Goal: Transaction & Acquisition: Purchase product/service

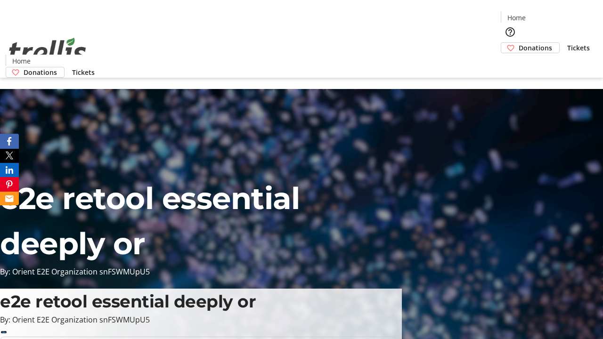
click at [518, 43] on span "Donations" at bounding box center [534, 48] width 33 height 10
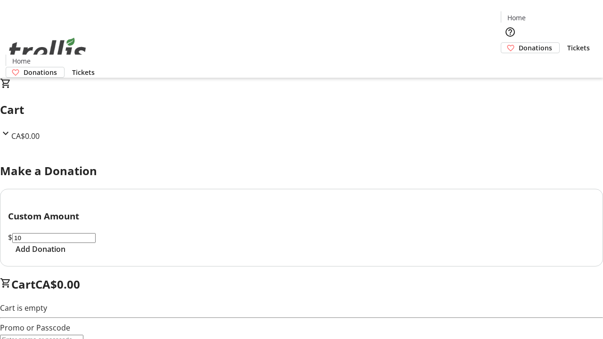
click at [65, 255] on span "Add Donation" at bounding box center [41, 248] width 50 height 11
select select "CA"
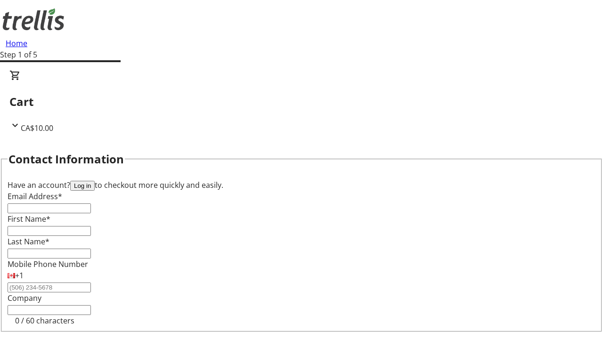
click at [95, 181] on button "Log in" at bounding box center [82, 186] width 24 height 10
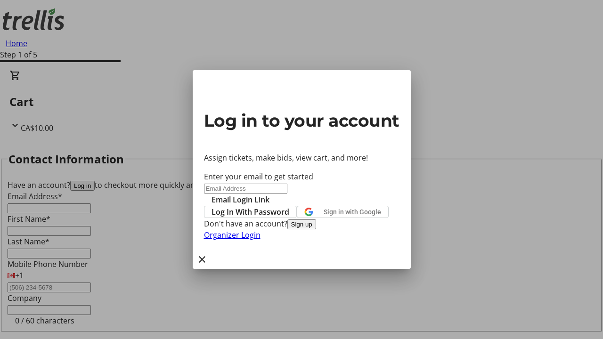
click at [316, 229] on button "Sign up" at bounding box center [301, 224] width 29 height 10
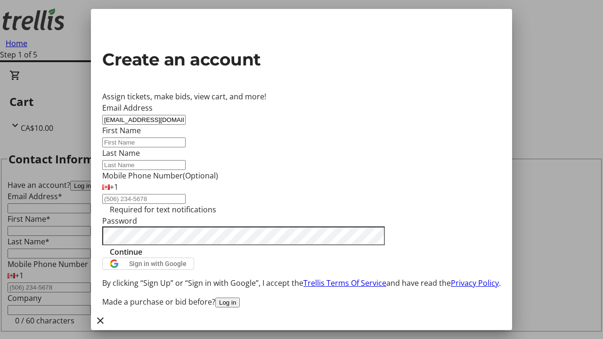
type input "[EMAIL_ADDRESS][DOMAIN_NAME]"
type input "Kelsie"
type input "[PERSON_NAME]"
click at [142, 258] on span "Continue" at bounding box center [126, 251] width 32 height 11
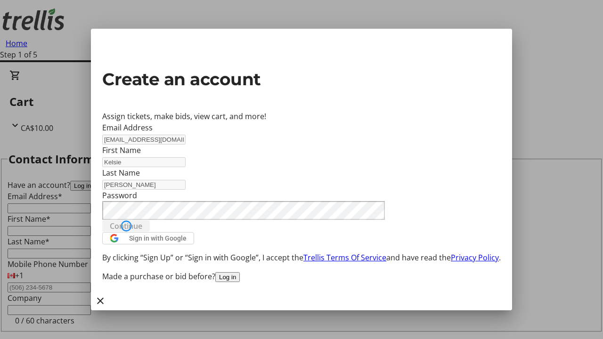
type input "[EMAIL_ADDRESS][DOMAIN_NAME]"
type input "Kelsie"
type input "[PERSON_NAME]"
select select "CA"
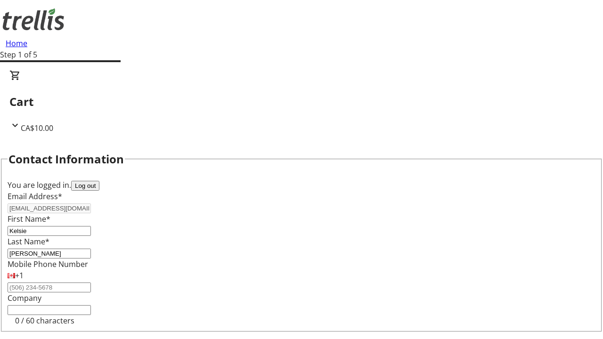
type input "[STREET_ADDRESS][PERSON_NAME]"
type input "Kelowna"
select select "BC"
type input "Kelowna"
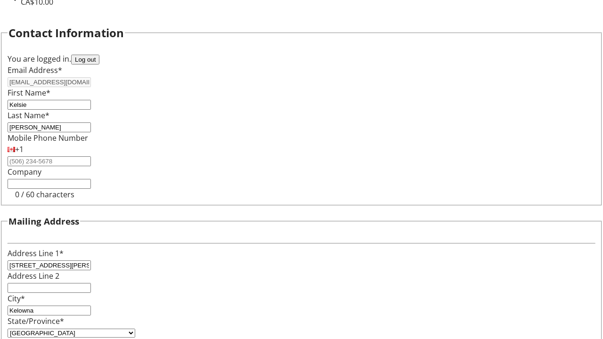
type input "V1Y 0C2"
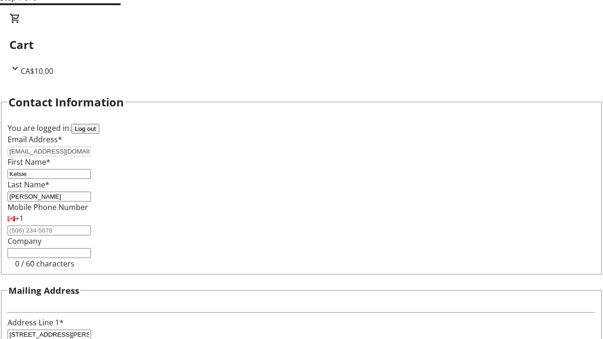
select select "BC"
select select "CA"
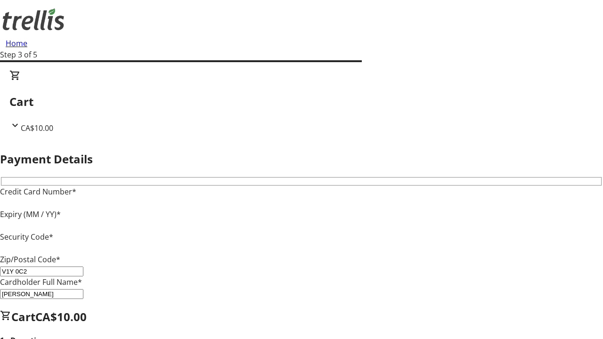
type input "V1Y 0C2"
